Goal: Task Accomplishment & Management: Use online tool/utility

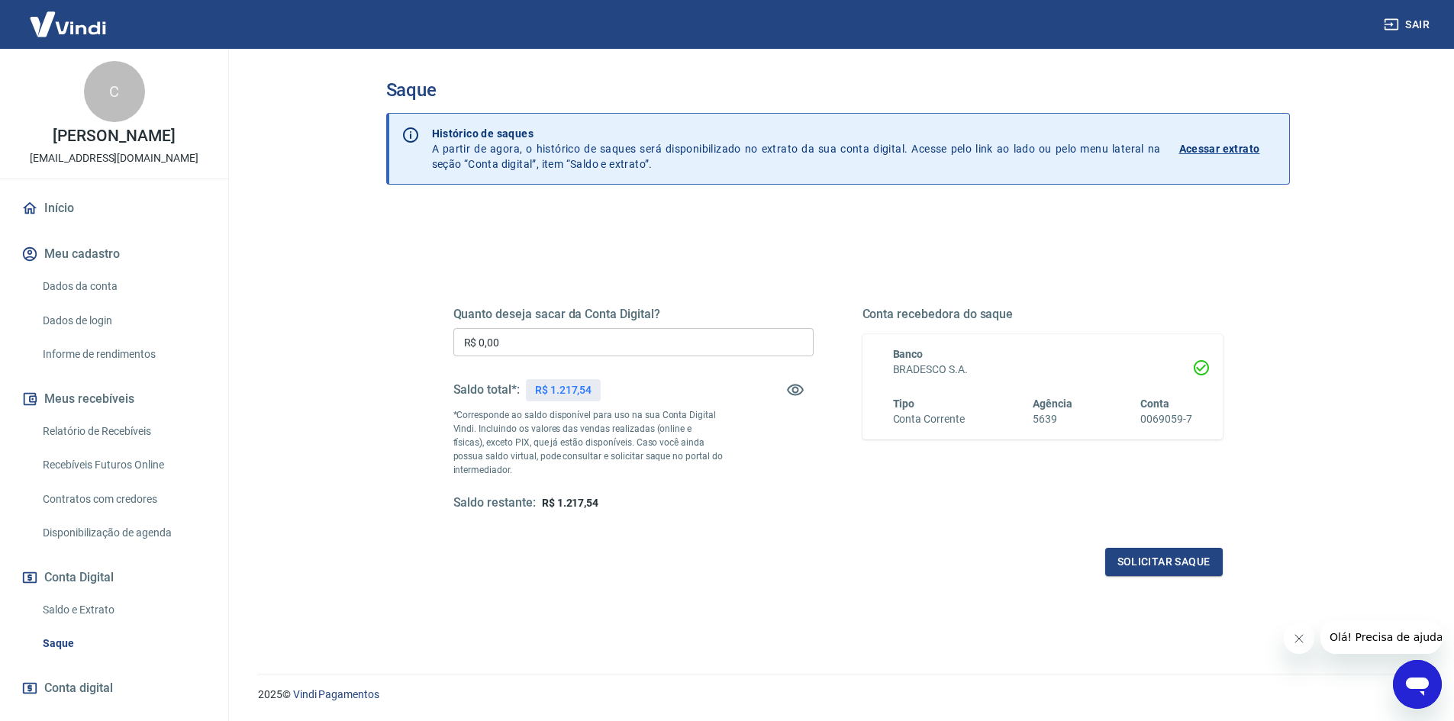
click at [635, 348] on input "R$ 0,00" at bounding box center [633, 342] width 360 height 28
type input "R$ 1.217,54"
click at [1137, 568] on button "Solicitar saque" at bounding box center [1164, 562] width 118 height 28
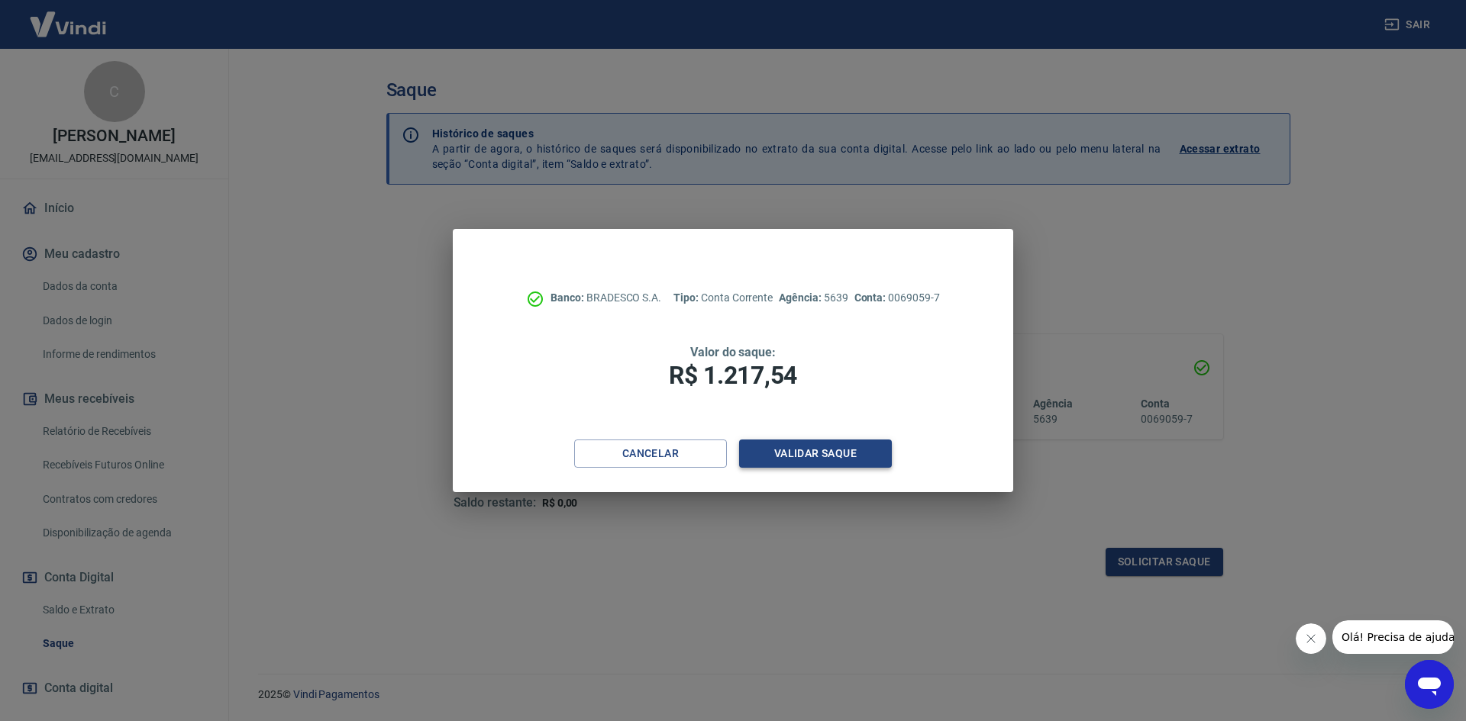
click at [850, 452] on button "Validar saque" at bounding box center [815, 454] width 153 height 28
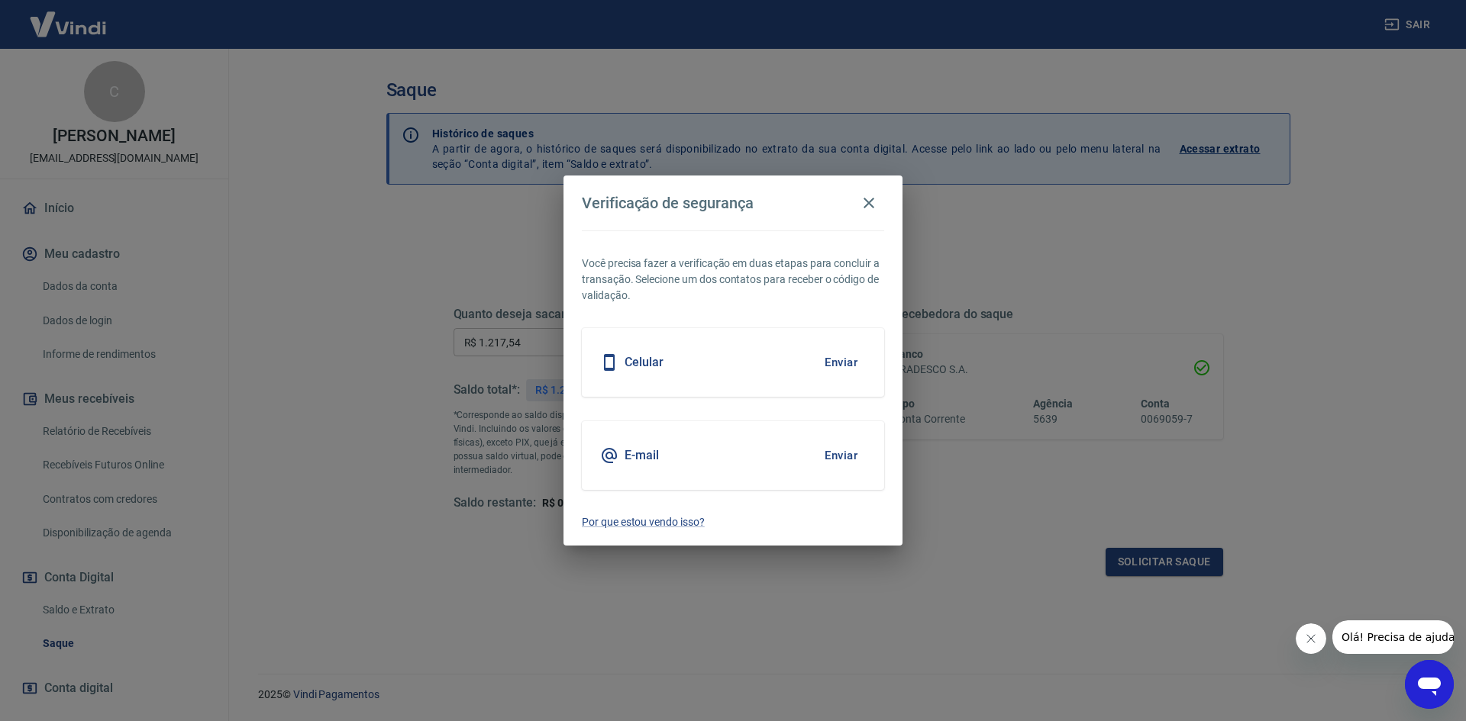
click at [840, 453] on button "Enviar" at bounding box center [841, 456] width 50 height 32
click at [852, 454] on body "Sair C [PERSON_NAME] Dantas [EMAIL_ADDRESS][DOMAIN_NAME] Início Meu cadastro Da…" at bounding box center [733, 360] width 1466 height 721
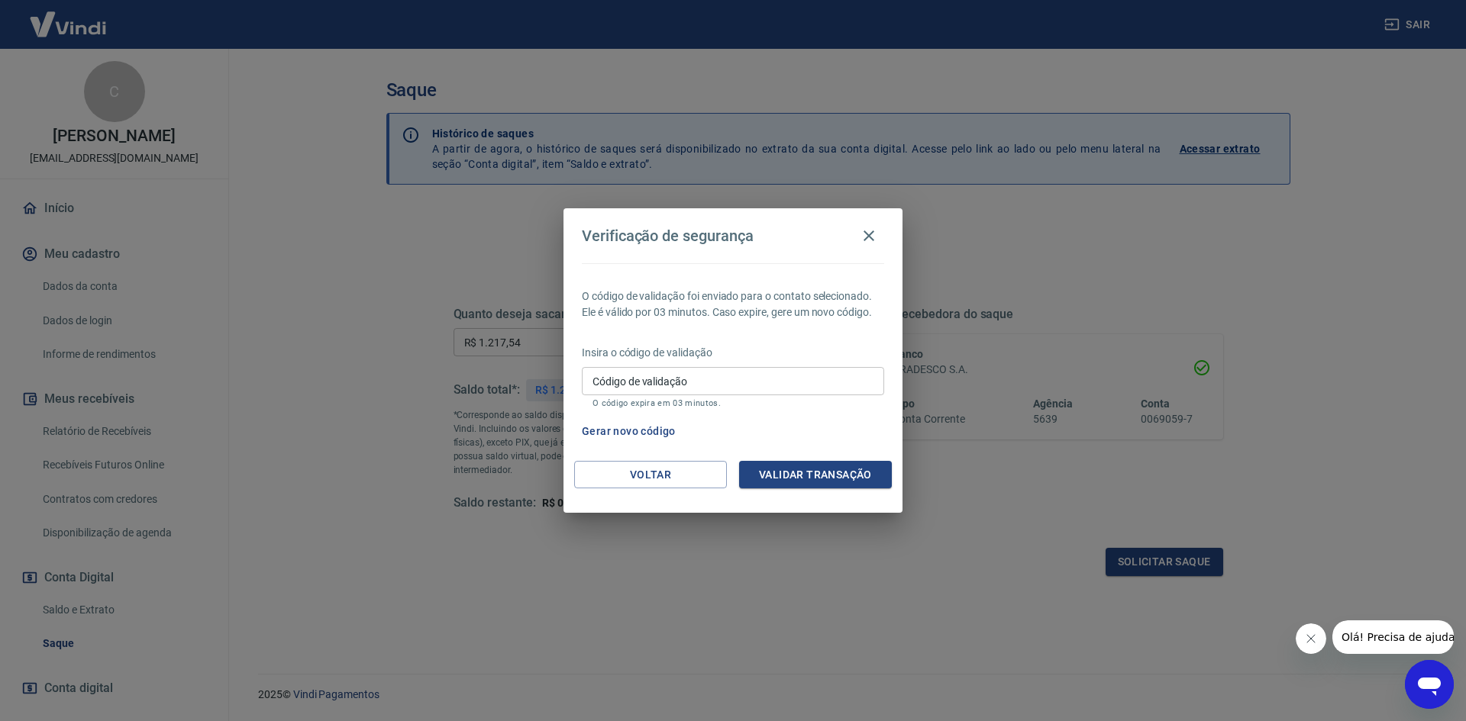
click at [743, 379] on input "Código de validação" at bounding box center [733, 381] width 302 height 28
type input "805755"
click at [825, 475] on button "Validar transação" at bounding box center [815, 475] width 153 height 28
